Goal: Transaction & Acquisition: Purchase product/service

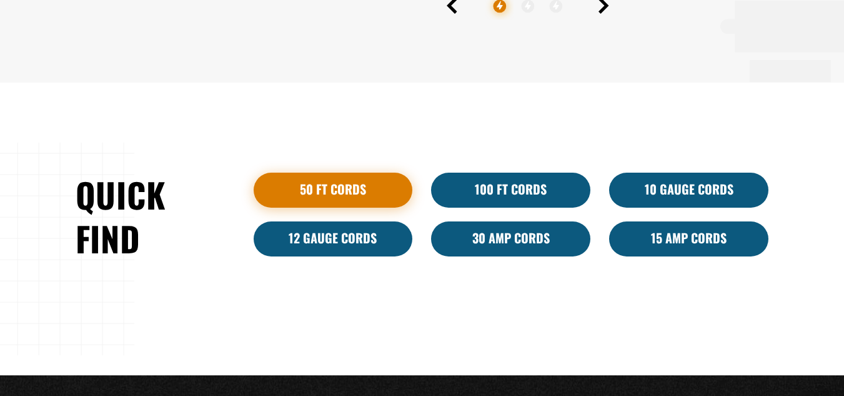
scroll to position [650, 0]
click at [372, 189] on link "50 ft cords" at bounding box center [333, 189] width 159 height 35
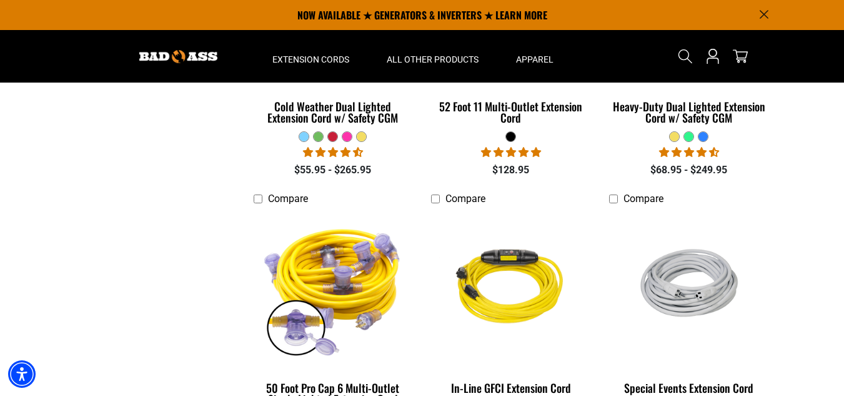
scroll to position [1024, 0]
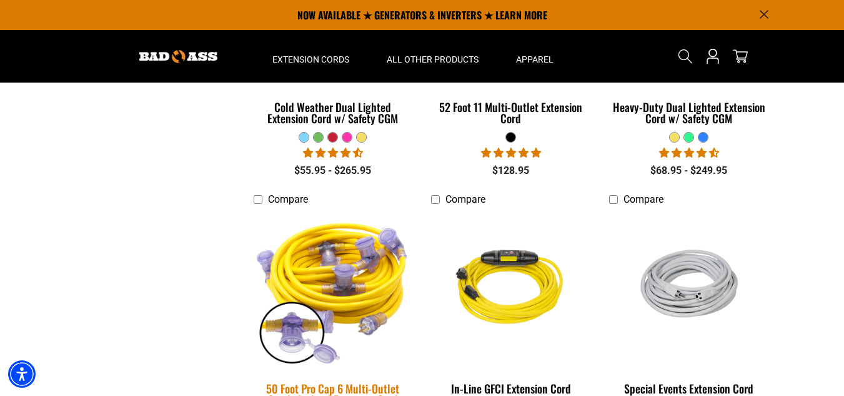
click at [345, 287] on img at bounding box center [333, 289] width 175 height 160
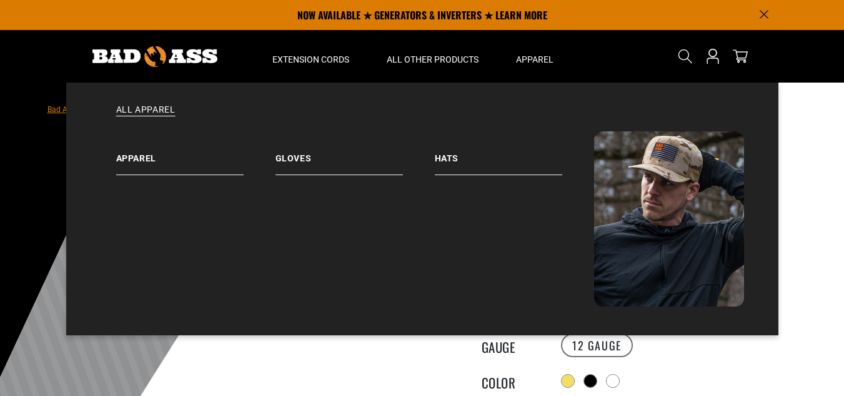
scroll to position [136, 0]
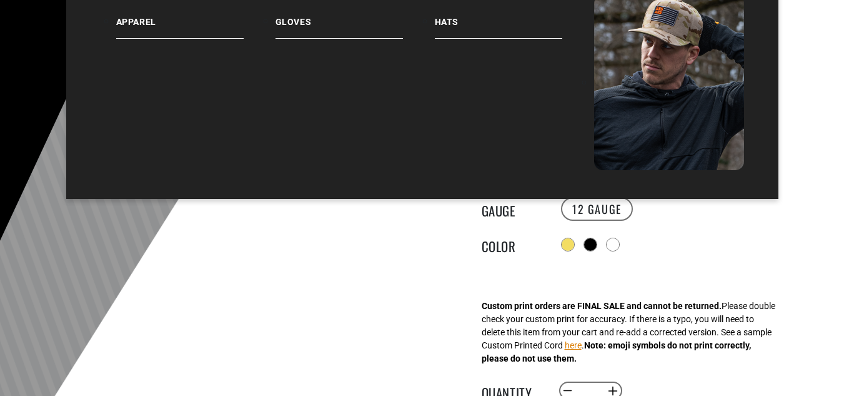
click at [830, 181] on div at bounding box center [422, 252] width 844 height 612
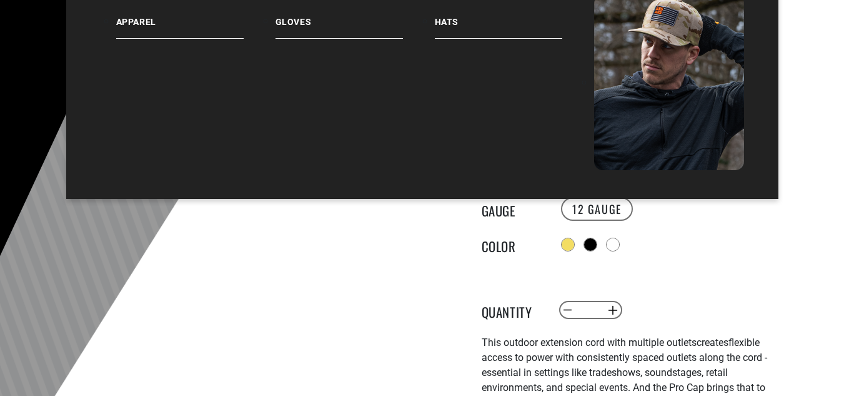
drag, startPoint x: 830, startPoint y: 181, endPoint x: 831, endPoint y: 259, distance: 78.1
click at [831, 259] on div at bounding box center [422, 252] width 844 height 612
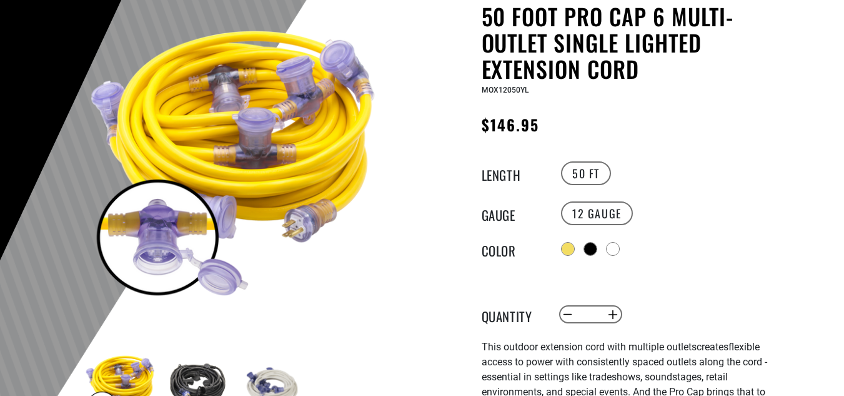
scroll to position [0, 0]
drag, startPoint x: 831, startPoint y: 259, endPoint x: 429, endPoint y: 248, distance: 402.6
drag, startPoint x: 429, startPoint y: 248, endPoint x: 414, endPoint y: 157, distance: 92.5
click at [414, 157] on div "1 of 3 Previous Next" at bounding box center [234, 358] width 375 height 710
